Goal: Transaction & Acquisition: Purchase product/service

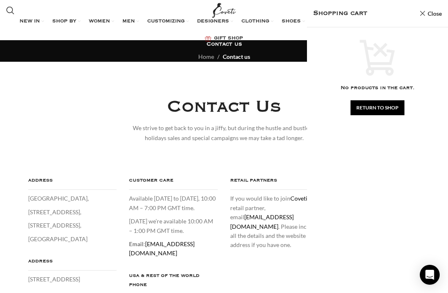
click at [425, 15] on link "Close" at bounding box center [431, 13] width 22 height 10
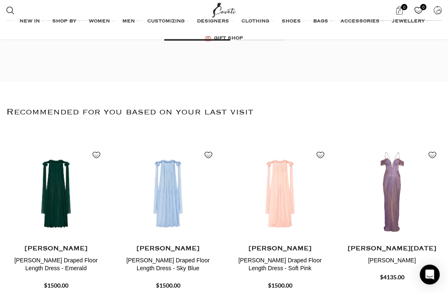
scroll to position [281, 0]
click at [59, 273] on h4 "[PERSON_NAME] Draped Floor Length Dress - Emerald" at bounding box center [56, 265] width 100 height 16
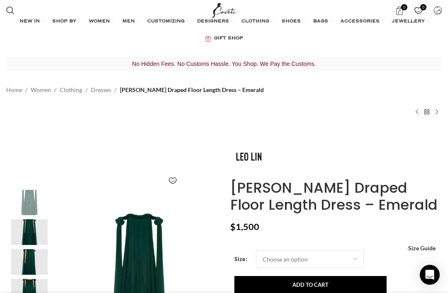
click at [9, 11] on span "Search" at bounding box center [10, 10] width 8 height 8
click at [20, 13] on link "NEW IN" at bounding box center [32, 21] width 24 height 17
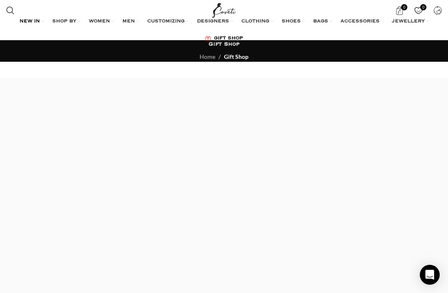
click at [56, 41] on input "Search" at bounding box center [64, 45] width 125 height 29
click at [65, 40] on input "Search" at bounding box center [64, 45] width 125 height 29
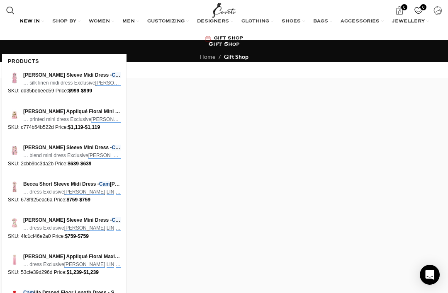
type input "Leo Lin cami"
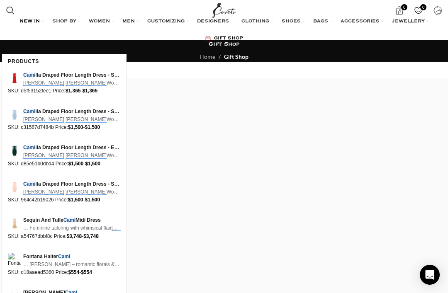
click at [49, 83] on span "Leo Lin Women's Cami lla Draped Floor Length Dress - Scarlet …" at bounding box center [72, 83] width 98 height 8
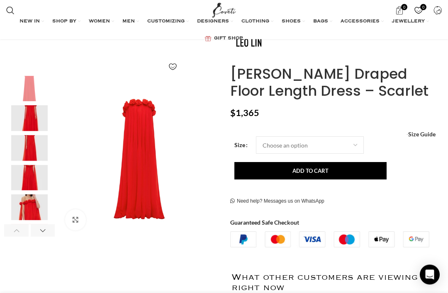
scroll to position [99, 0]
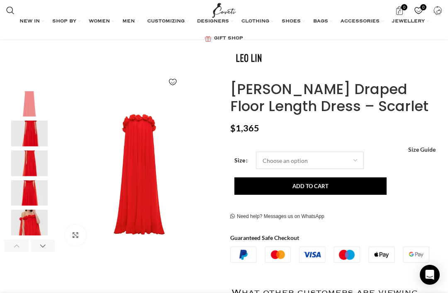
click at [303, 165] on select "Choose an option 4 UK 6 UK 8 UK 10 UK 12 UK 14 UK 16 UK" at bounding box center [310, 160] width 108 height 17
select select "8-uk"
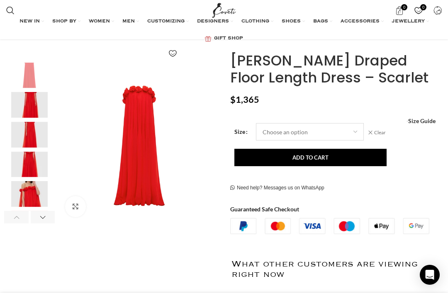
scroll to position [0, 97]
click at [312, 160] on button "Add to cart" at bounding box center [311, 157] width 152 height 17
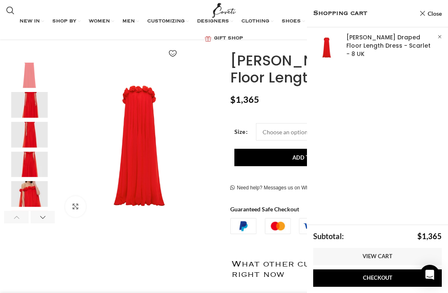
click at [381, 266] on link "View cart" at bounding box center [377, 256] width 129 height 17
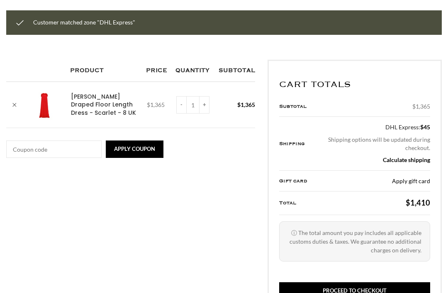
scroll to position [115, 0]
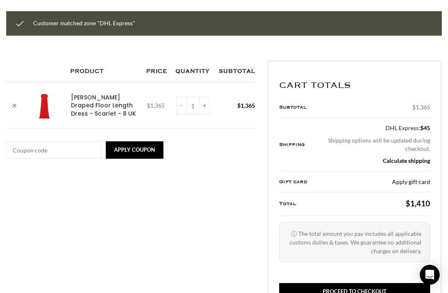
click at [371, 293] on link "Proceed to checkout" at bounding box center [354, 291] width 151 height 17
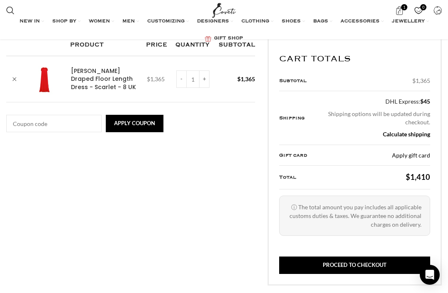
scroll to position [0, 194]
click at [202, 84] on input "+" at bounding box center [204, 79] width 10 height 17
type input "2"
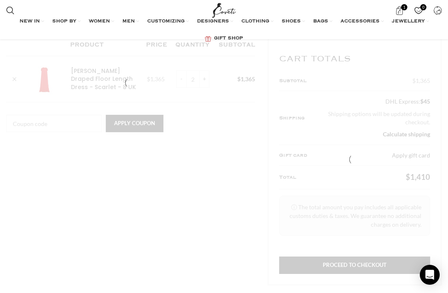
click at [203, 82] on div at bounding box center [130, 83] width 249 height 98
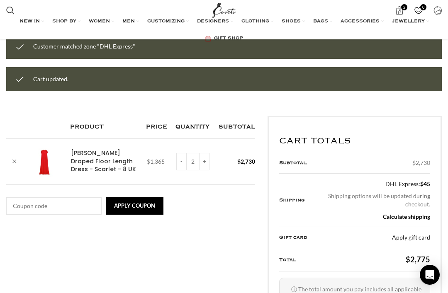
scroll to position [84, 0]
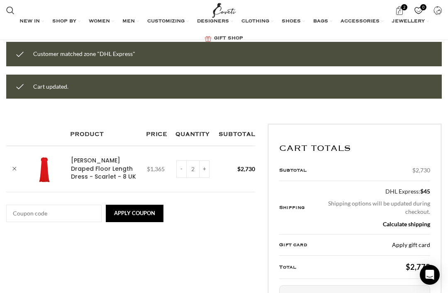
click at [209, 171] on input "+" at bounding box center [204, 169] width 10 height 17
type input "3"
click at [176, 176] on input "-" at bounding box center [181, 169] width 10 height 17
type input "2"
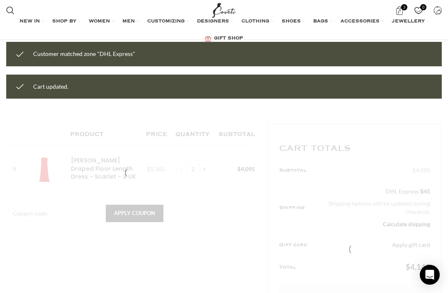
click at [175, 176] on div at bounding box center [130, 173] width 249 height 98
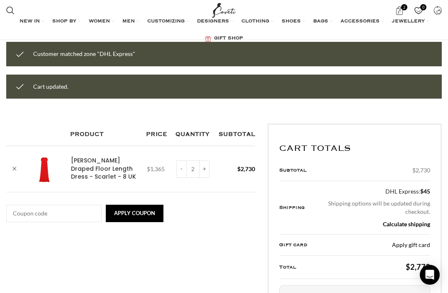
click at [178, 170] on input "-" at bounding box center [181, 169] width 10 height 17
type input "1"
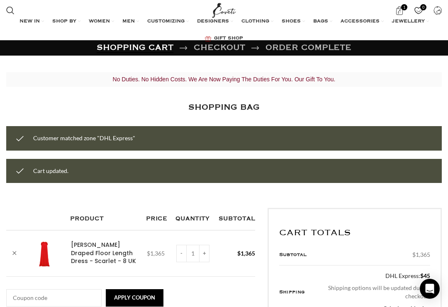
scroll to position [0, 968]
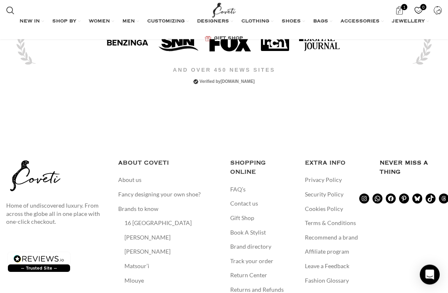
scroll to position [1839, 0]
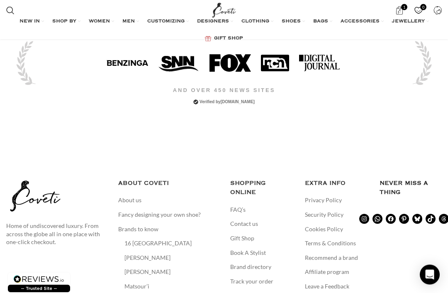
click at [240, 220] on link "Contact us" at bounding box center [244, 224] width 29 height 8
